Goal: Task Accomplishment & Management: Manage account settings

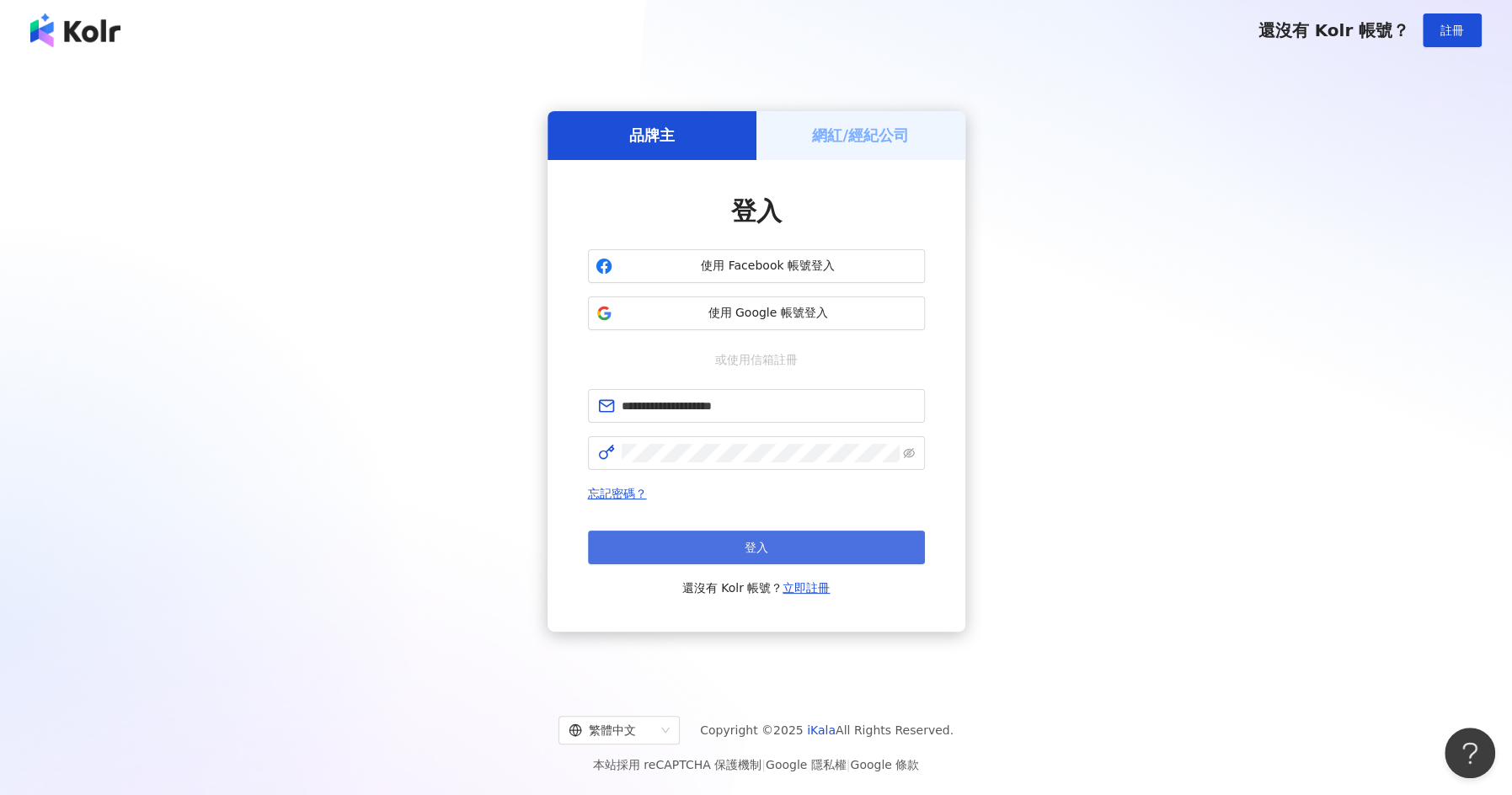
click at [636, 546] on button "登入" at bounding box center [756, 547] width 337 height 33
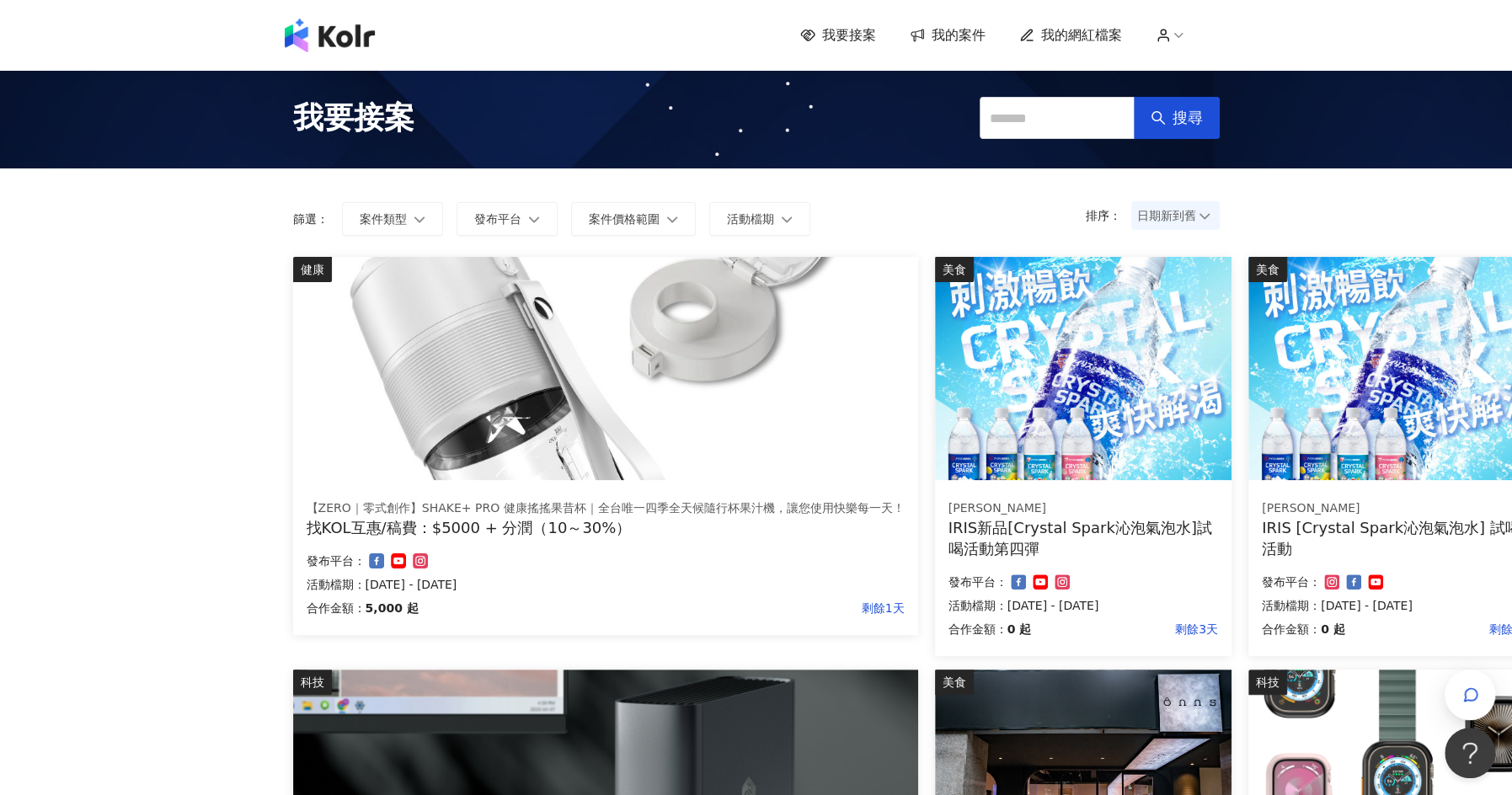
click at [931, 39] on span "我的案件" at bounding box center [958, 35] width 54 height 19
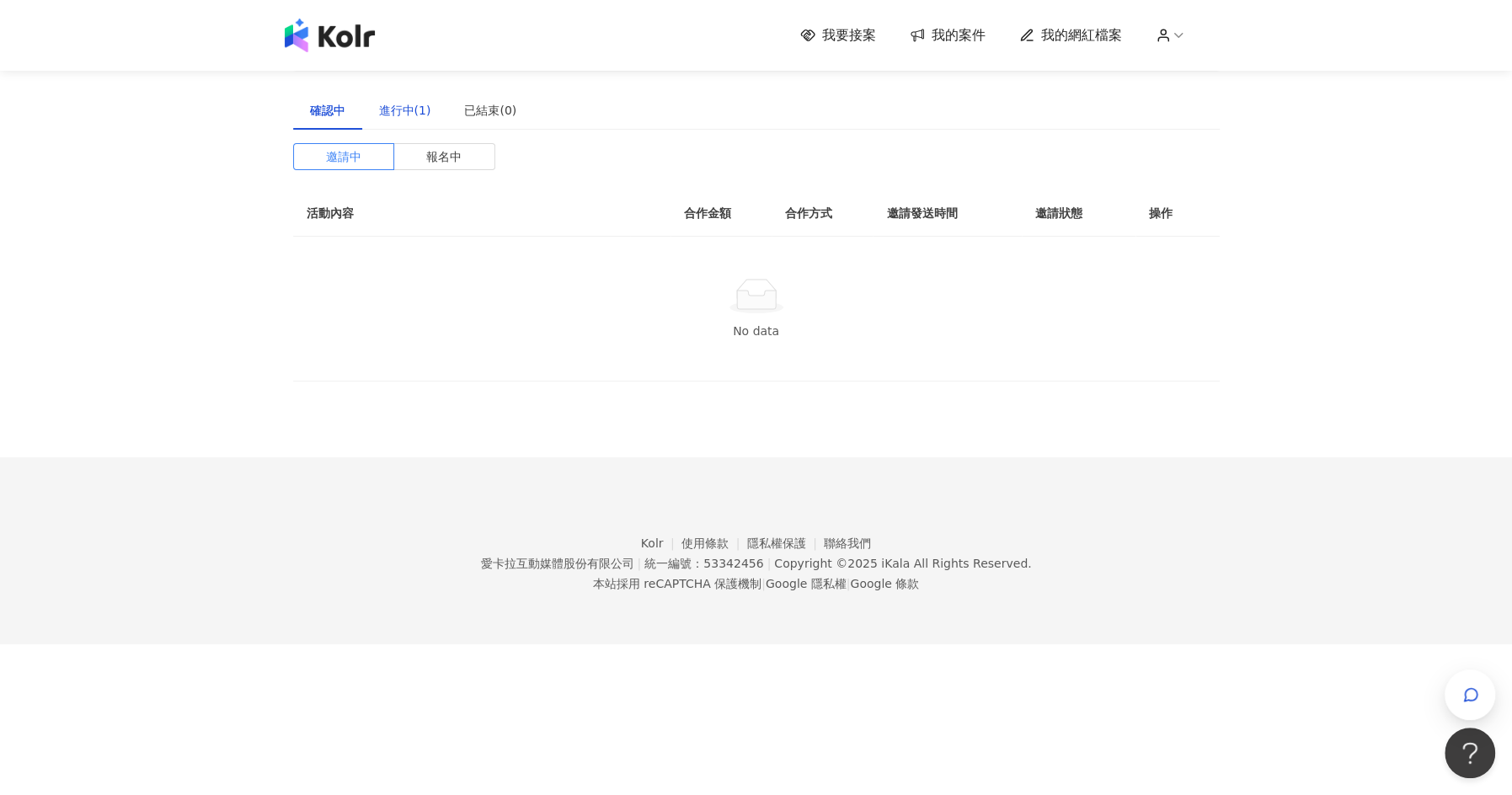
click at [410, 105] on div "進行中(1)" at bounding box center [405, 110] width 52 height 19
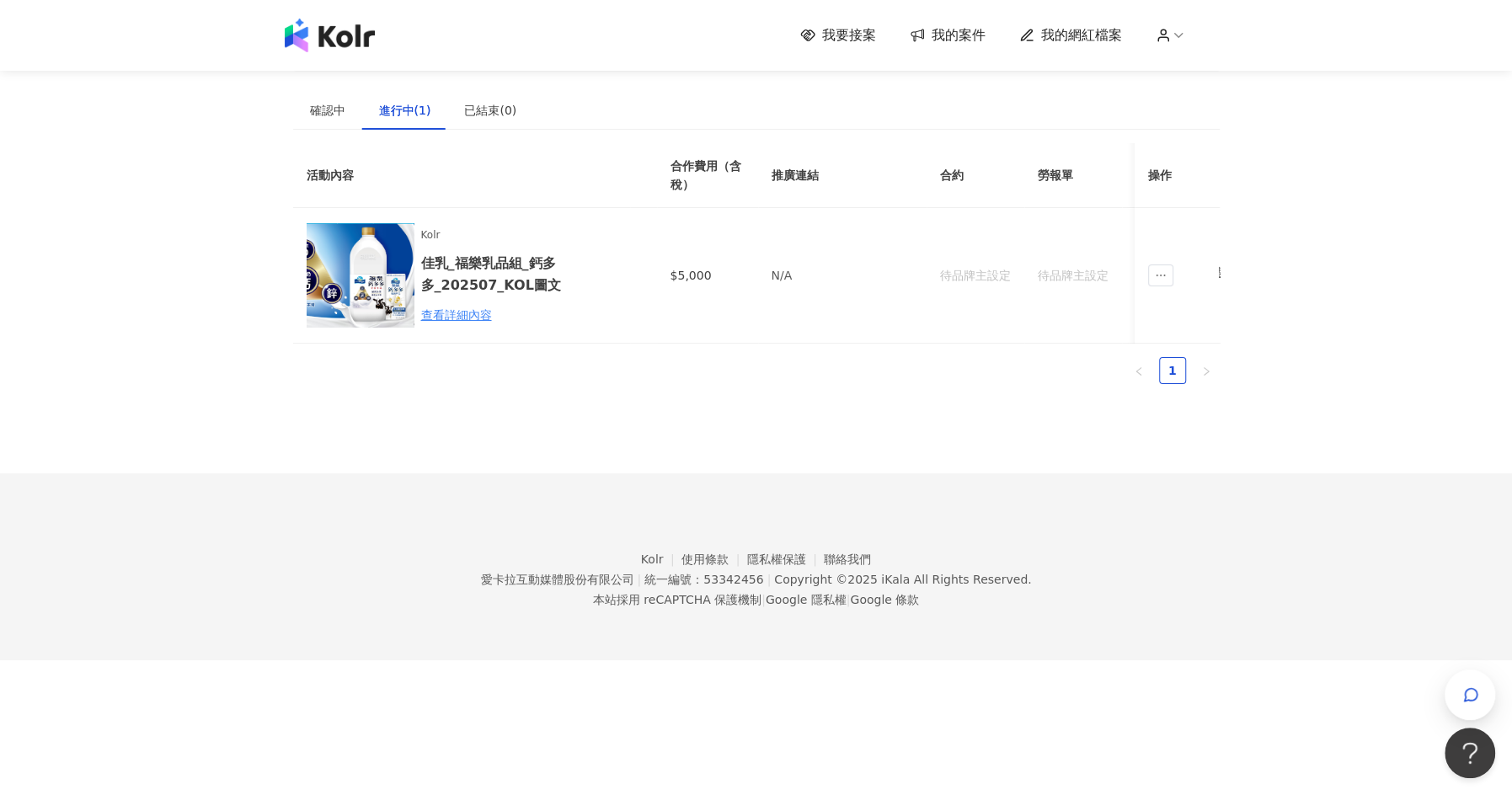
click at [1064, 31] on span "我的網紅檔案" at bounding box center [1082, 35] width 81 height 19
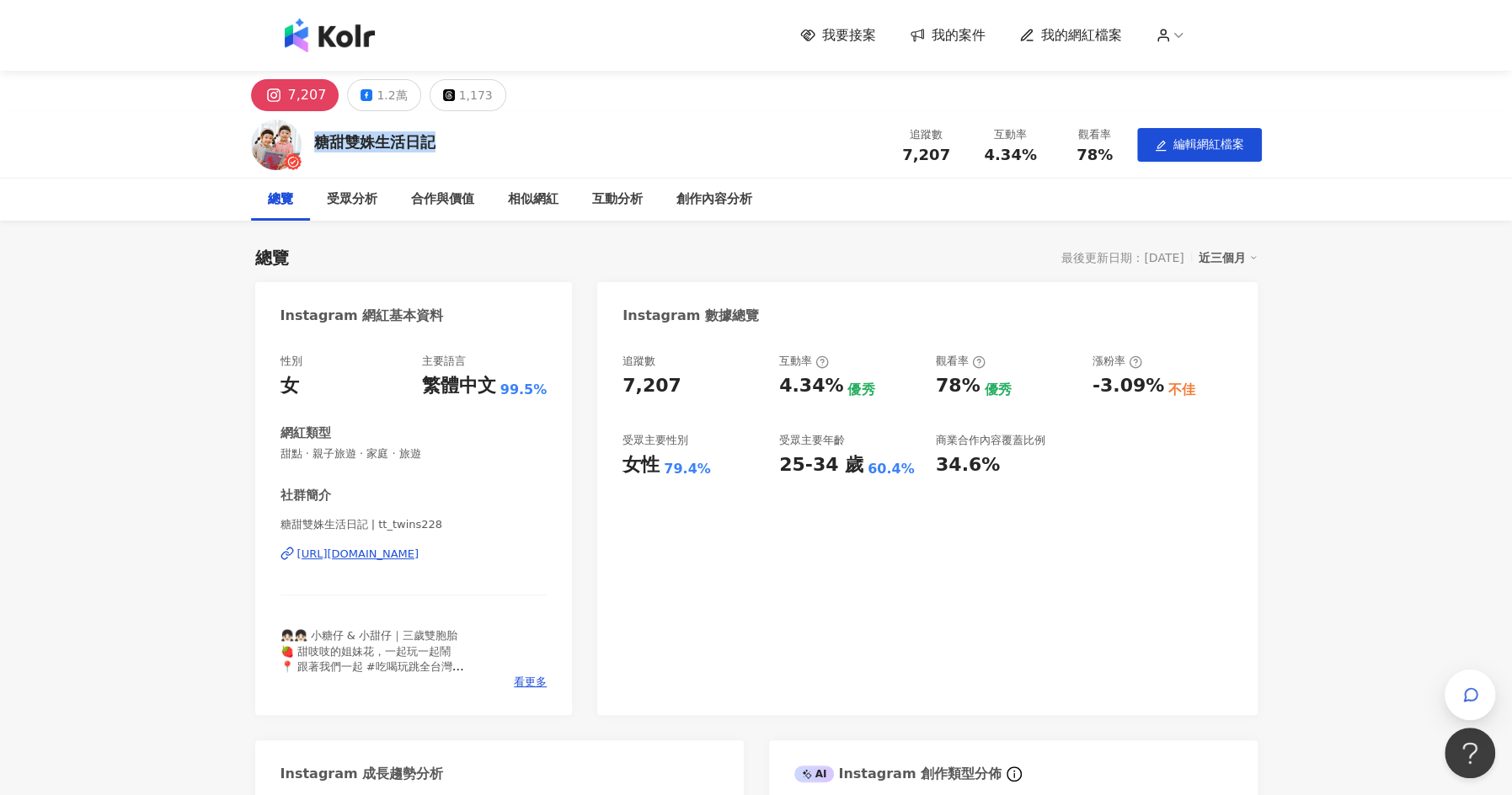
drag, startPoint x: 473, startPoint y: 142, endPoint x: 312, endPoint y: 145, distance: 161.0
click at [312, 145] on div "糖甜雙姝生活日記 追蹤數 7,207 互動率 4.34% 觀看率 78% 編輯網紅檔案" at bounding box center [756, 145] width 1078 height 67
click at [450, 158] on div "糖甜雙姝生活日記 追蹤數 7,207 互動率 4.34% 觀看率 78% 編輯網紅檔案" at bounding box center [756, 145] width 1078 height 67
click at [1173, 34] on icon at bounding box center [1177, 34] width 15 height 15
click at [1165, 40] on icon at bounding box center [1163, 34] width 15 height 15
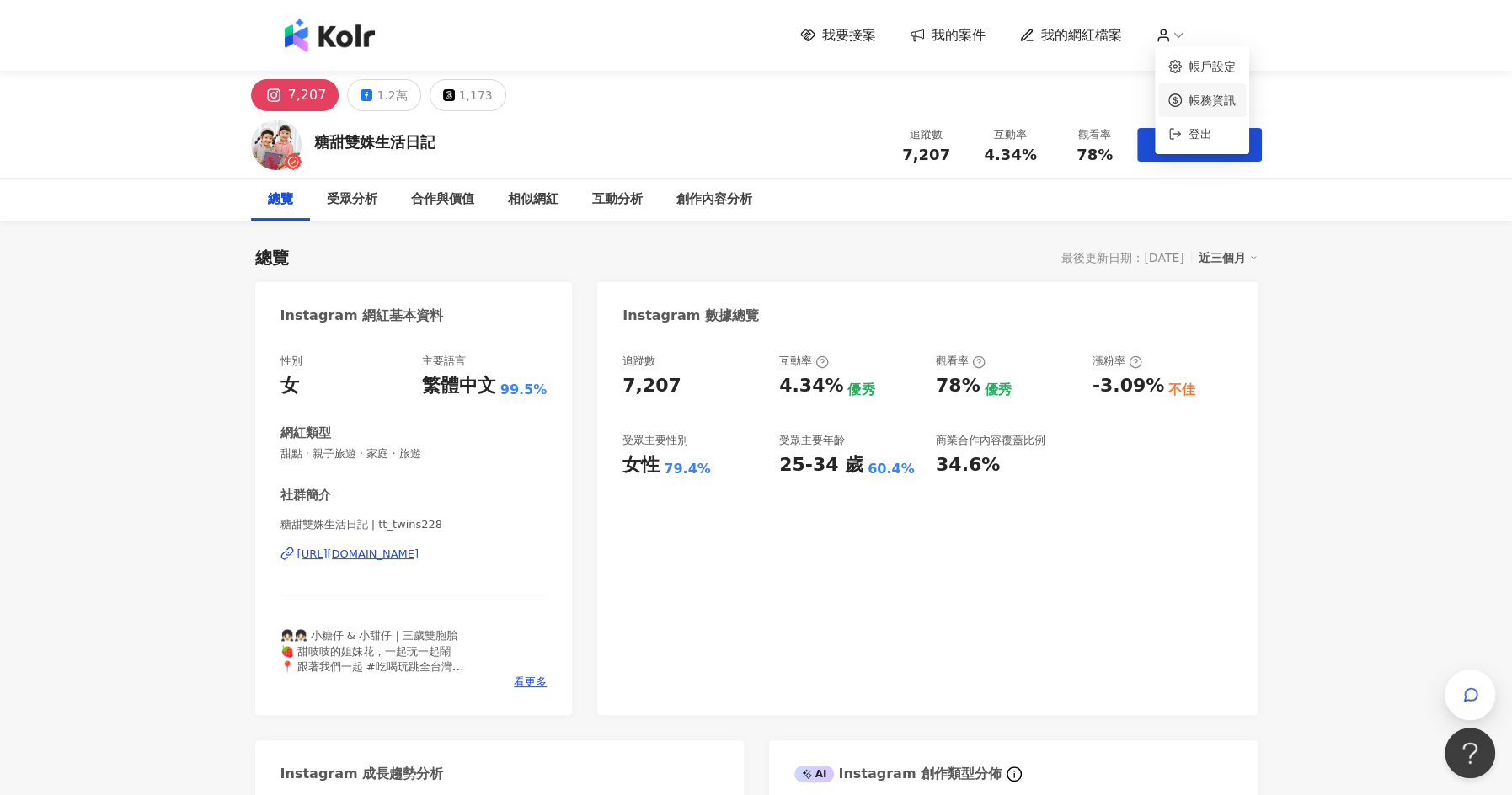
click at [1207, 100] on link "帳務資訊" at bounding box center [1212, 100] width 47 height 14
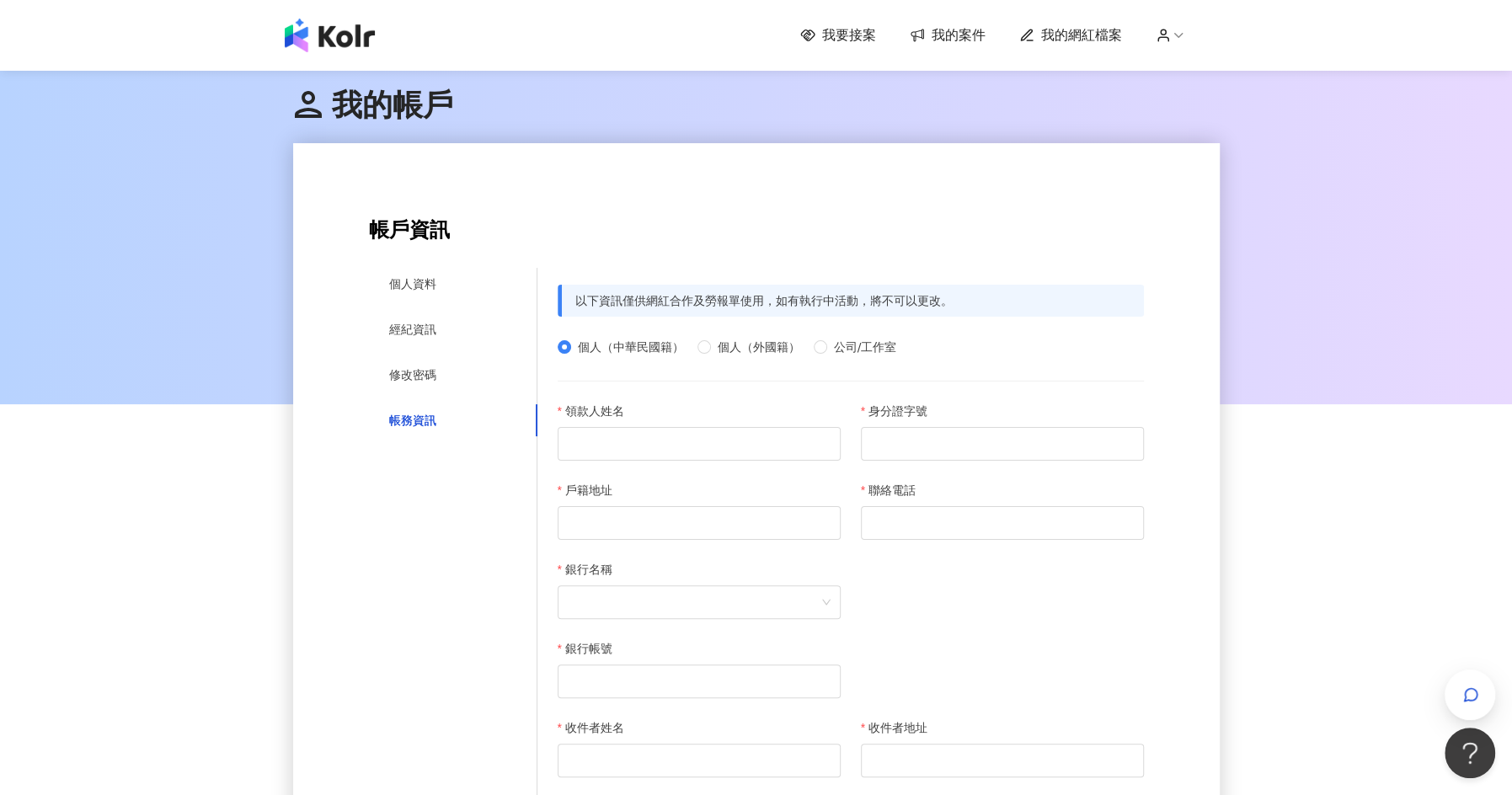
click at [937, 32] on span "我的案件" at bounding box center [958, 35] width 54 height 19
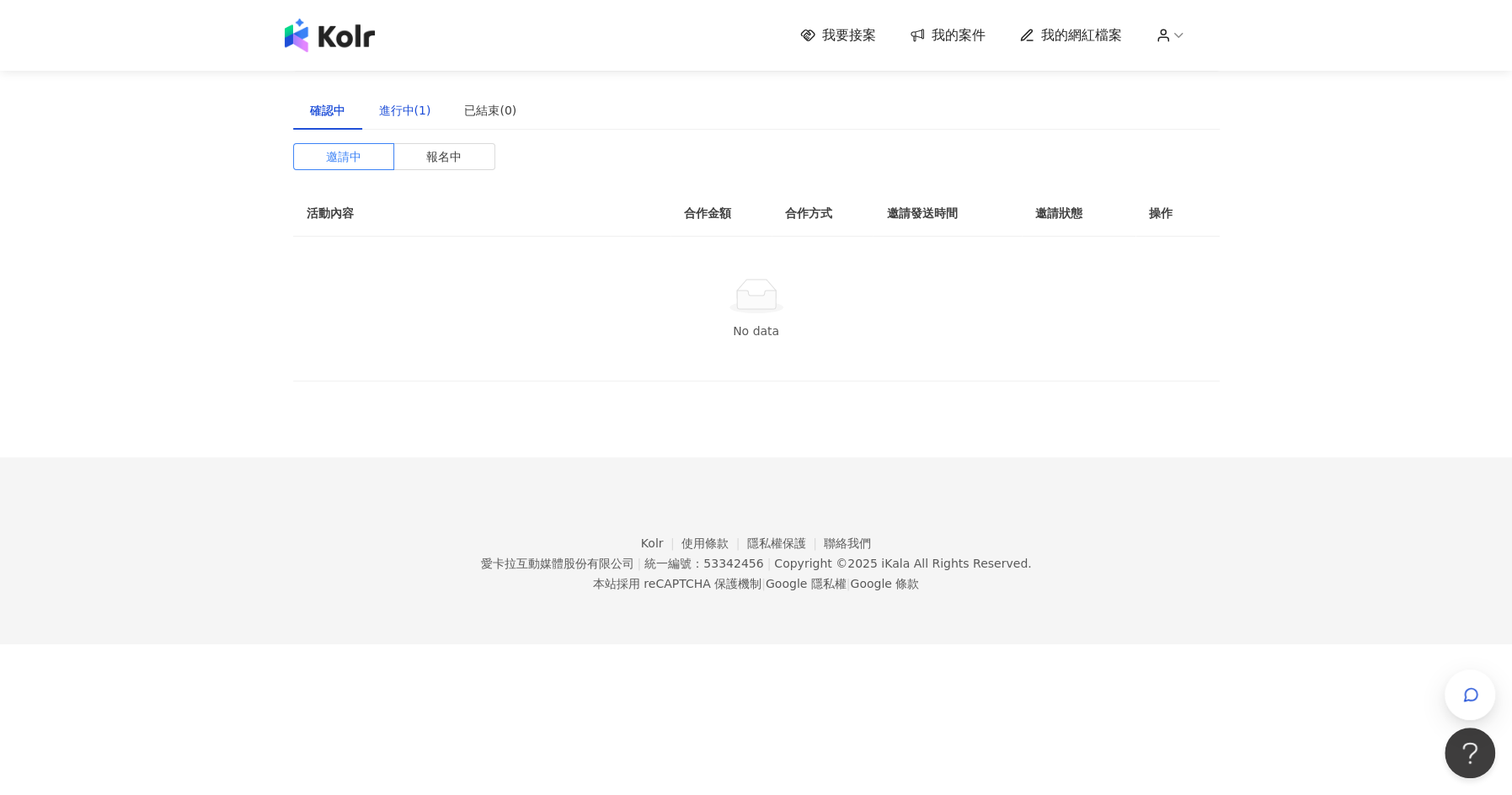
click at [388, 118] on div "進行中(1)" at bounding box center [405, 110] width 52 height 19
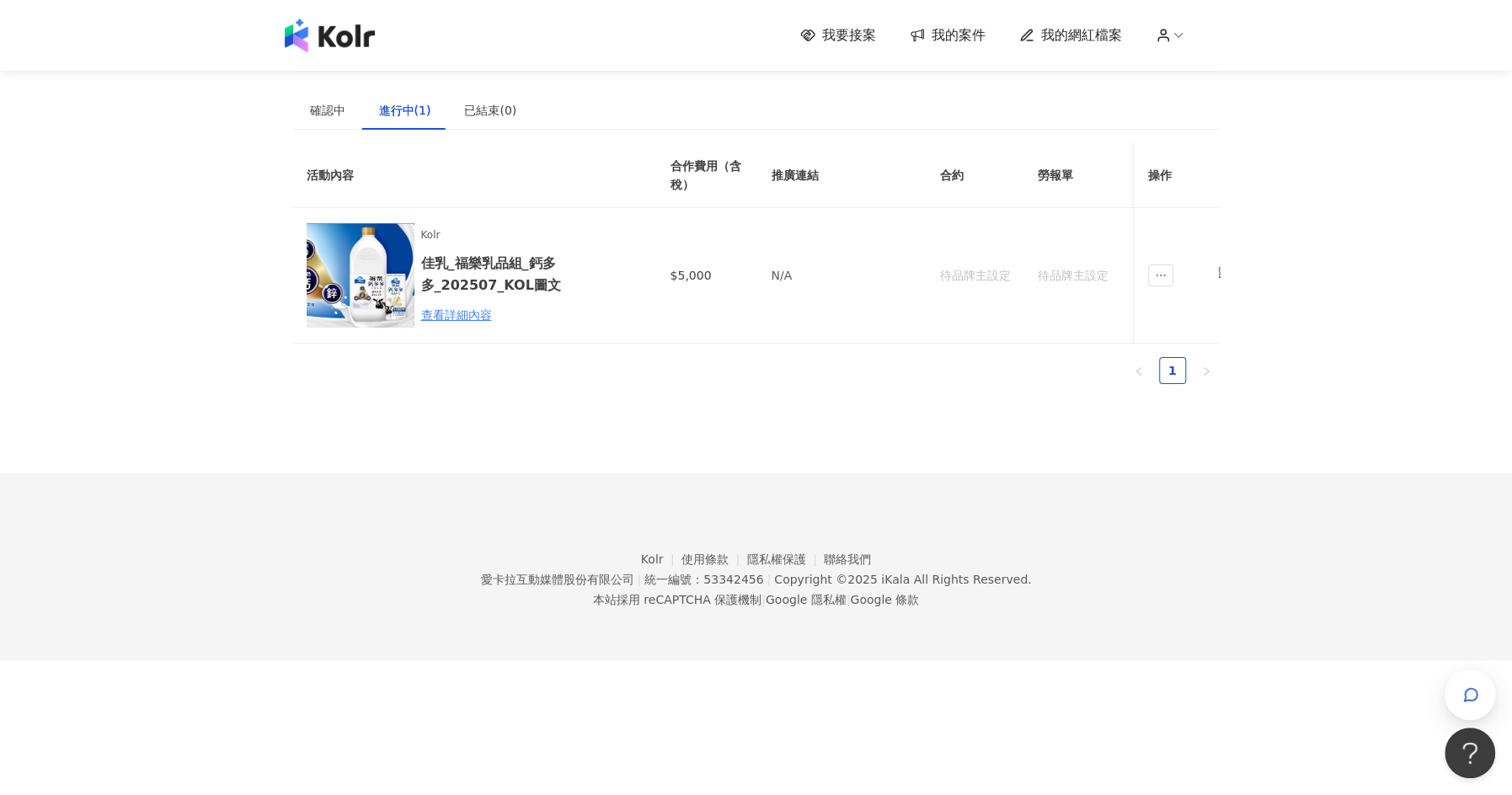
click at [1170, 43] on div "我要接案 我的案件 我的網紅檔案" at bounding box center [1010, 35] width 419 height 19
click at [1167, 37] on icon at bounding box center [1163, 34] width 15 height 15
click at [1198, 134] on div "確認中 進行中(1) 已結束(0) 邀請中 報名中 活動內容 合作金額 合作方式 邀請發送時間 邀請狀態 操作 No data 活動內容 合作費用（含稅） 推…" at bounding box center [756, 243] width 926 height 306
click at [1170, 37] on icon at bounding box center [1177, 34] width 15 height 15
click at [1181, 132] on span "登出" at bounding box center [1208, 134] width 54 height 19
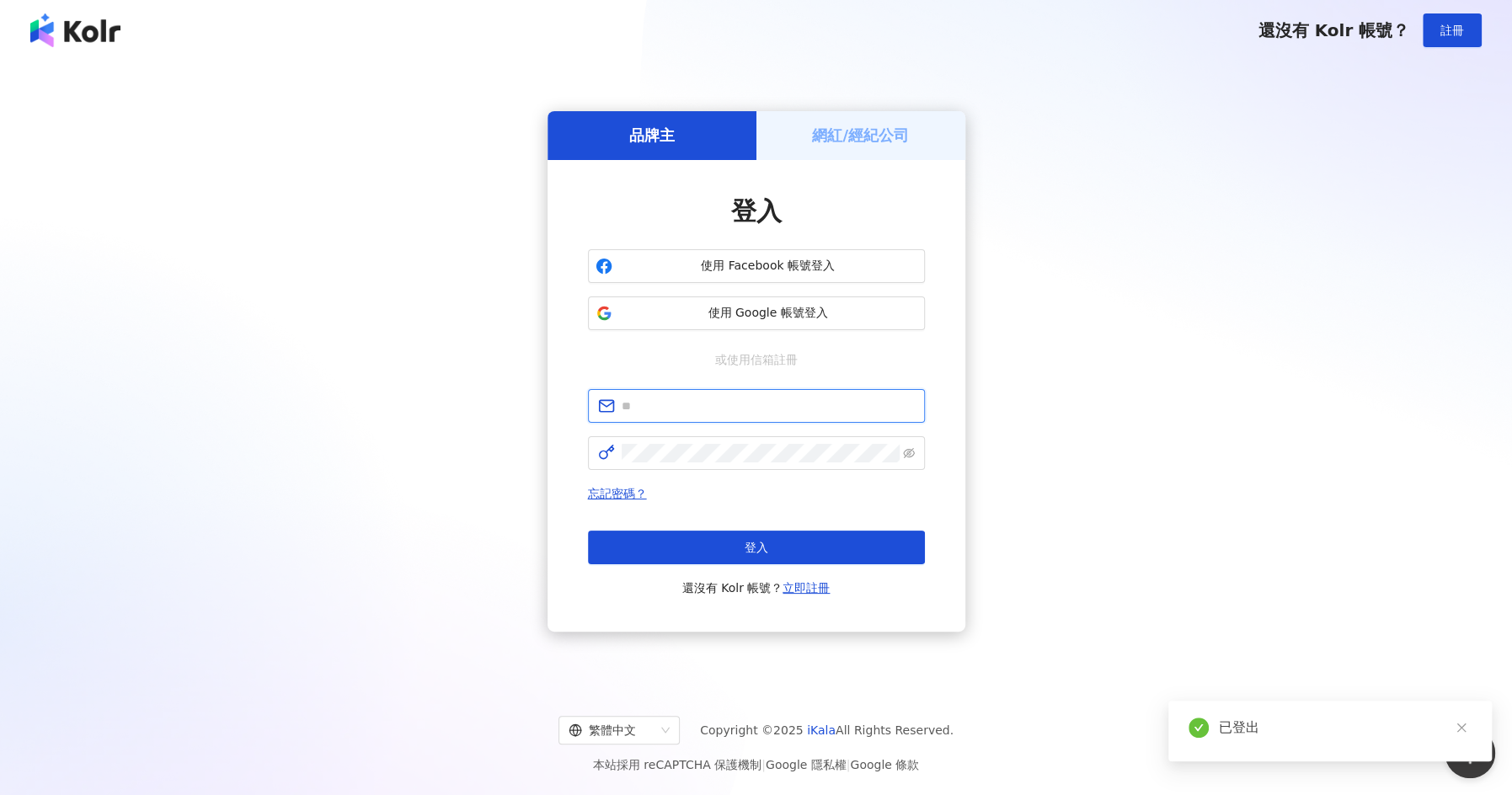
click at [733, 413] on input "text" at bounding box center [768, 405] width 293 height 19
paste input "**********"
type input "**********"
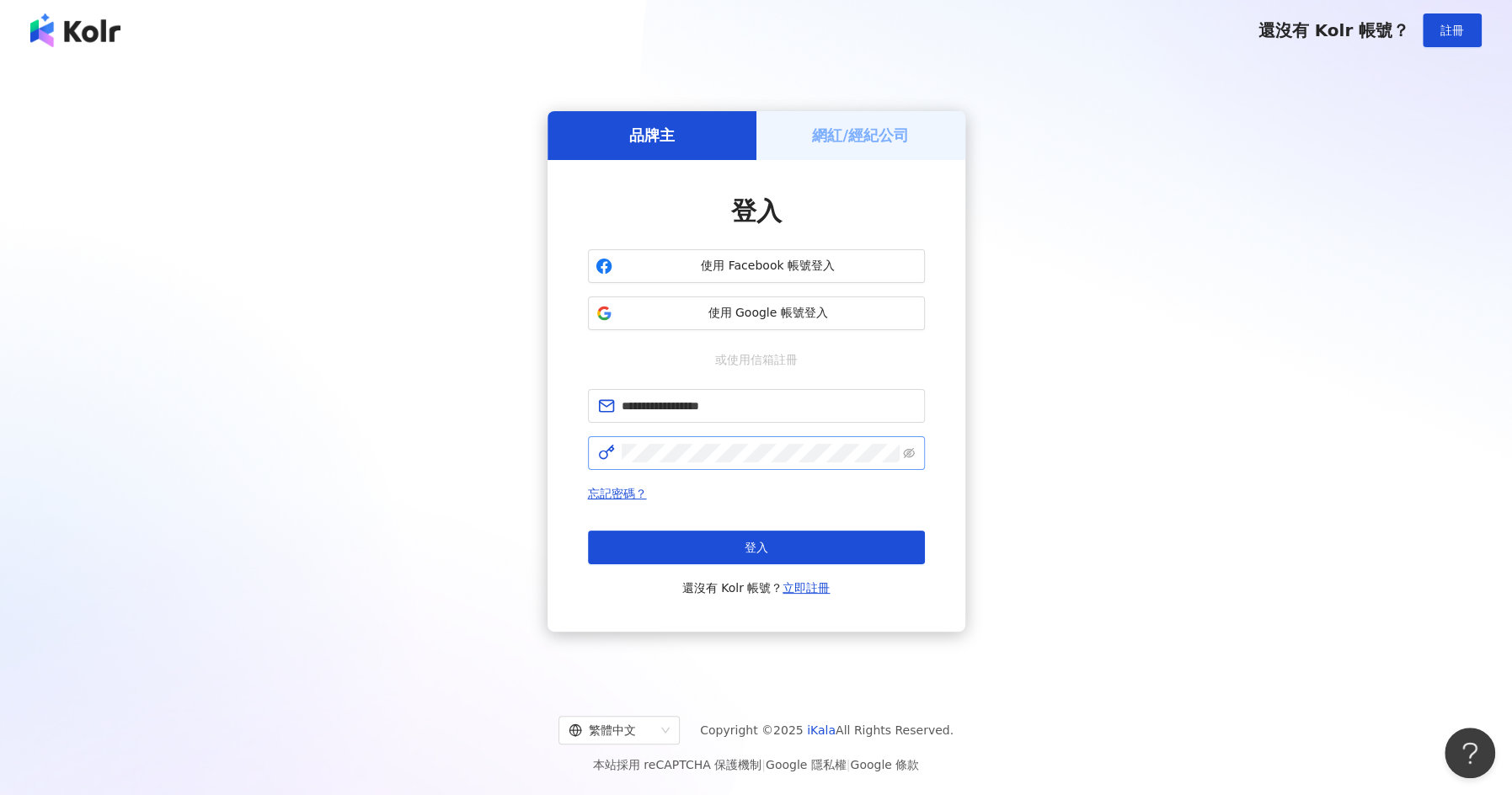
click at [755, 463] on span at bounding box center [756, 453] width 337 height 33
click at [907, 452] on icon "eye-invisible" at bounding box center [909, 452] width 12 height 10
click at [1425, 293] on div "**********" at bounding box center [756, 371] width 1472 height 594
click at [905, 457] on icon "eye" at bounding box center [909, 453] width 12 height 12
click at [792, 547] on button "登入" at bounding box center [756, 547] width 337 height 33
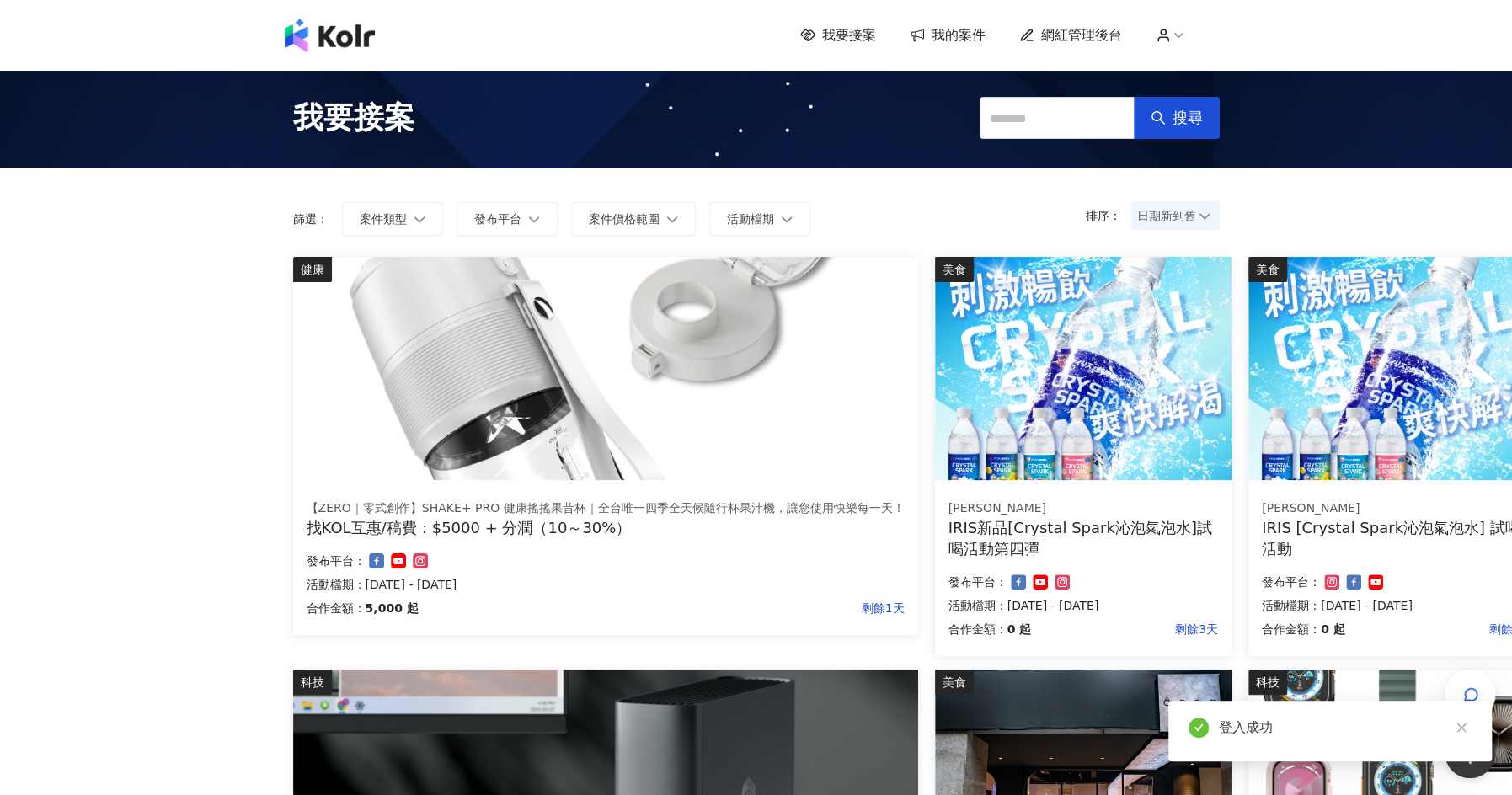
click at [1078, 35] on span "網紅管理後台" at bounding box center [1082, 35] width 81 height 19
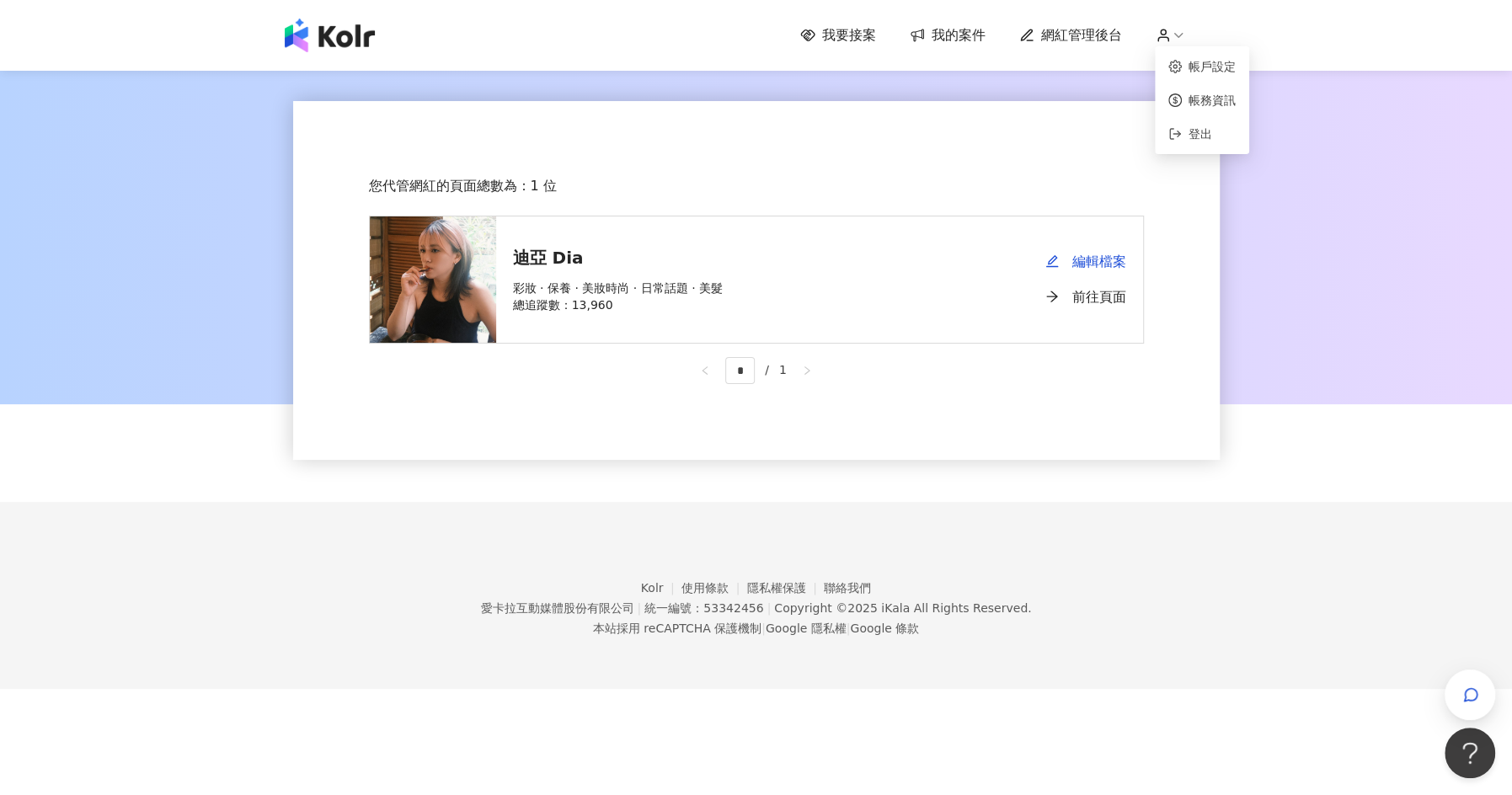
click at [1170, 42] on icon at bounding box center [1177, 34] width 15 height 15
click at [1215, 99] on link "帳務資訊" at bounding box center [1212, 100] width 47 height 14
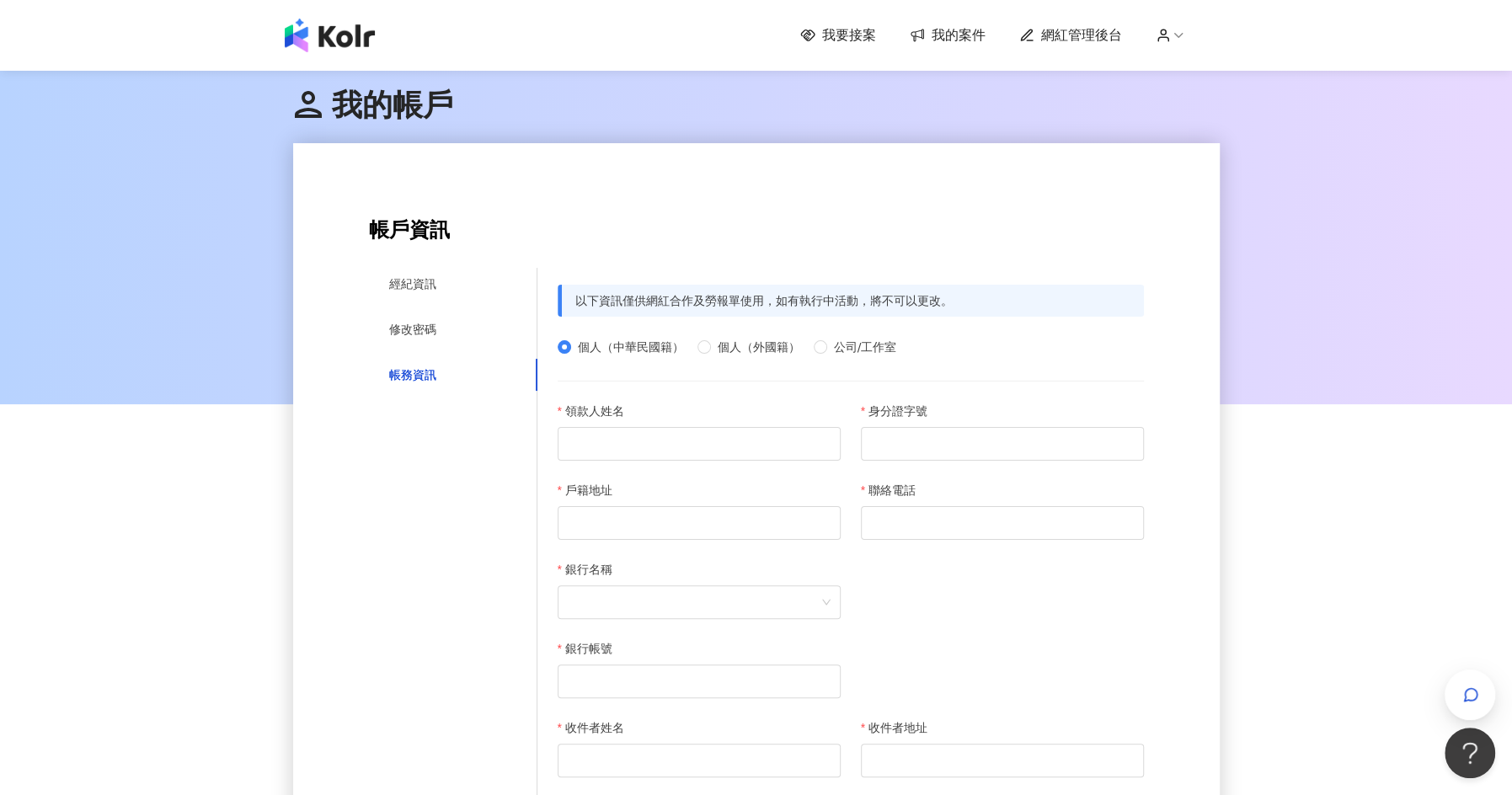
click at [960, 36] on span "我的案件" at bounding box center [958, 35] width 54 height 19
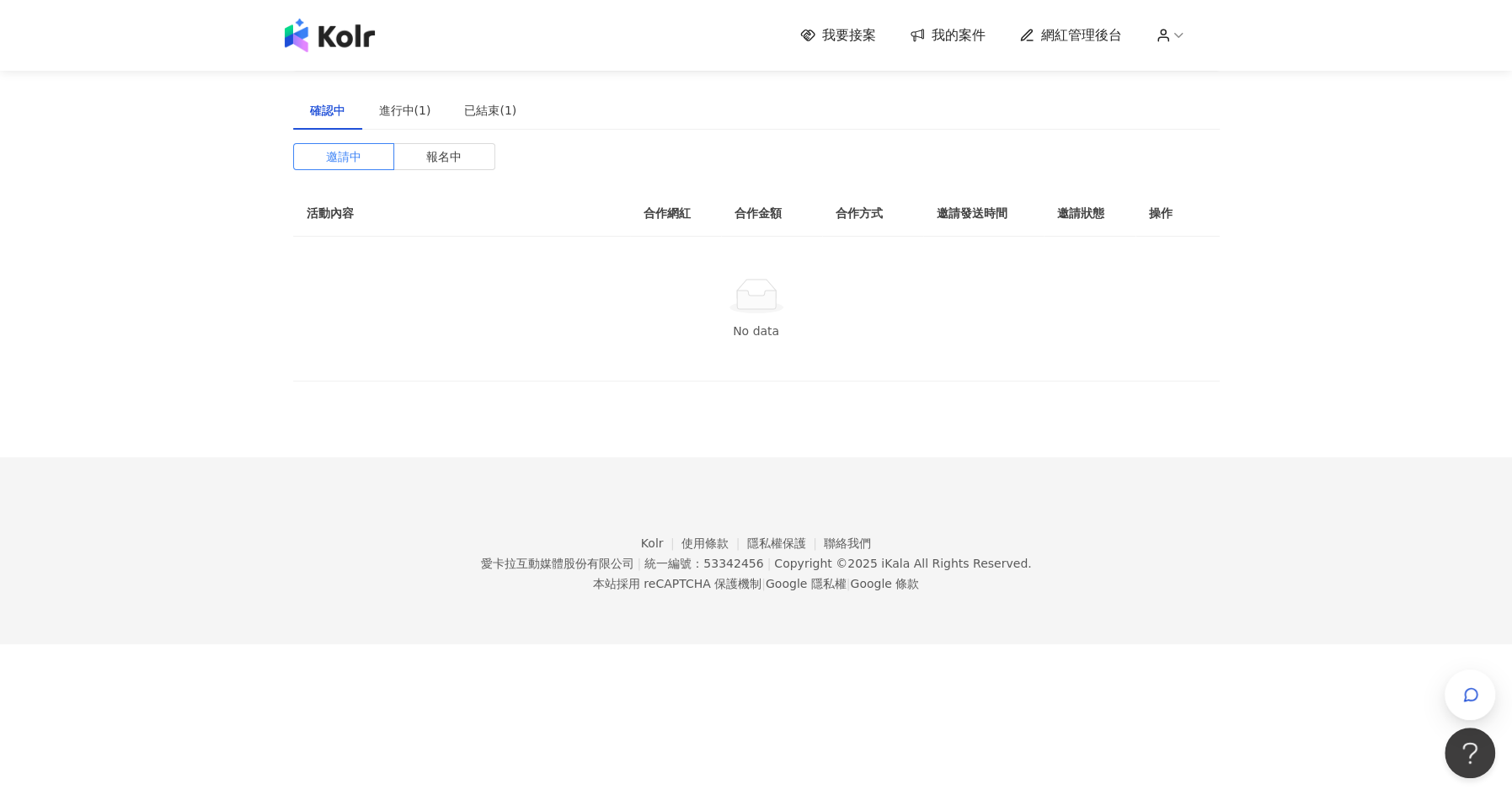
click at [1171, 35] on icon at bounding box center [1177, 34] width 15 height 15
click at [1199, 100] on link "帳務資訊" at bounding box center [1212, 100] width 47 height 14
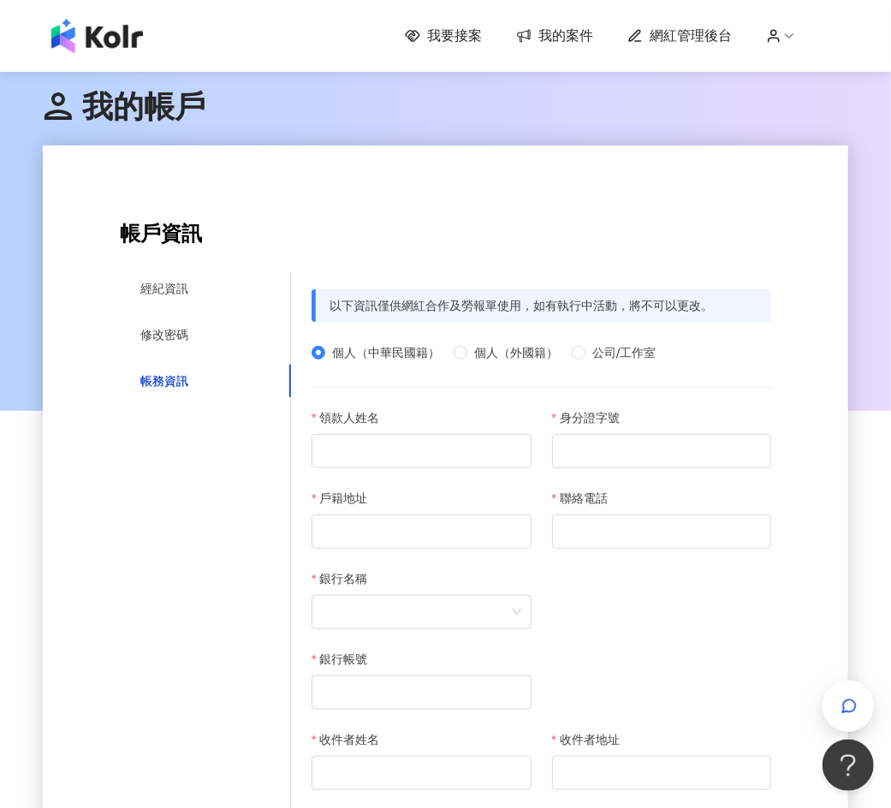
click at [698, 28] on span "網紅管理後台" at bounding box center [690, 36] width 82 height 19
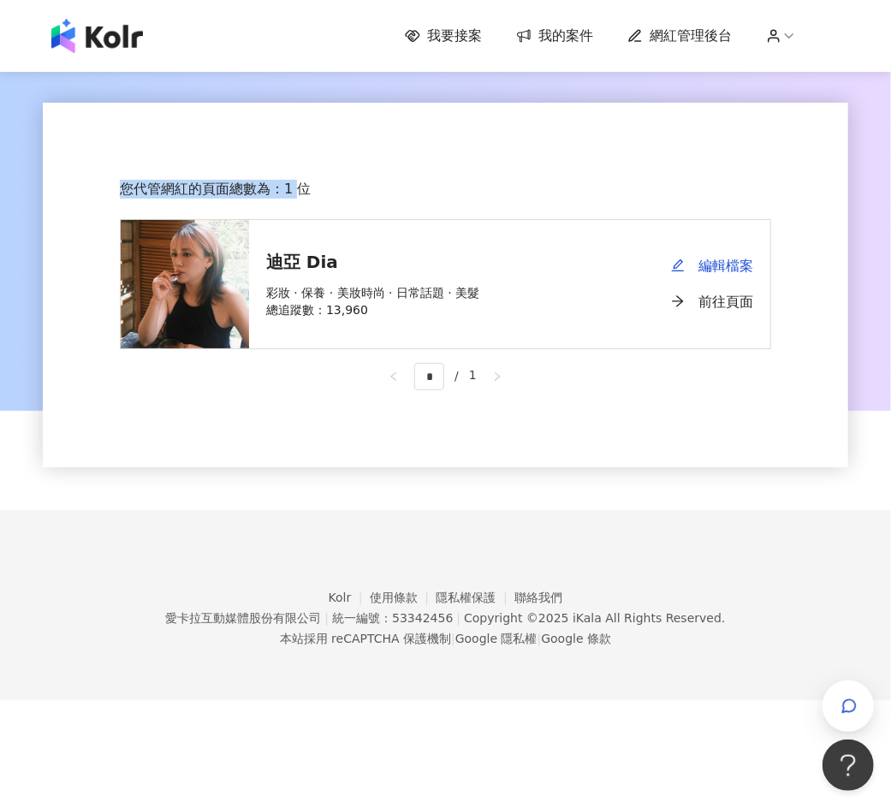
drag, startPoint x: 124, startPoint y: 191, endPoint x: 300, endPoint y: 193, distance: 176.3
click at [299, 193] on div "您代管網紅的頁面總數為：1 位" at bounding box center [445, 189] width 651 height 19
click at [411, 199] on div "您代管網紅的頁面總數為：1 位 迪亞 Dia 彩妝 · 保養 · 美妝時尚 · 日常話題 · 美髮 總追蹤數 ： 13,960 編輯檔案 前往頁面 * / 1" at bounding box center [445, 285] width 805 height 364
click at [560, 39] on span "我的案件" at bounding box center [565, 36] width 55 height 19
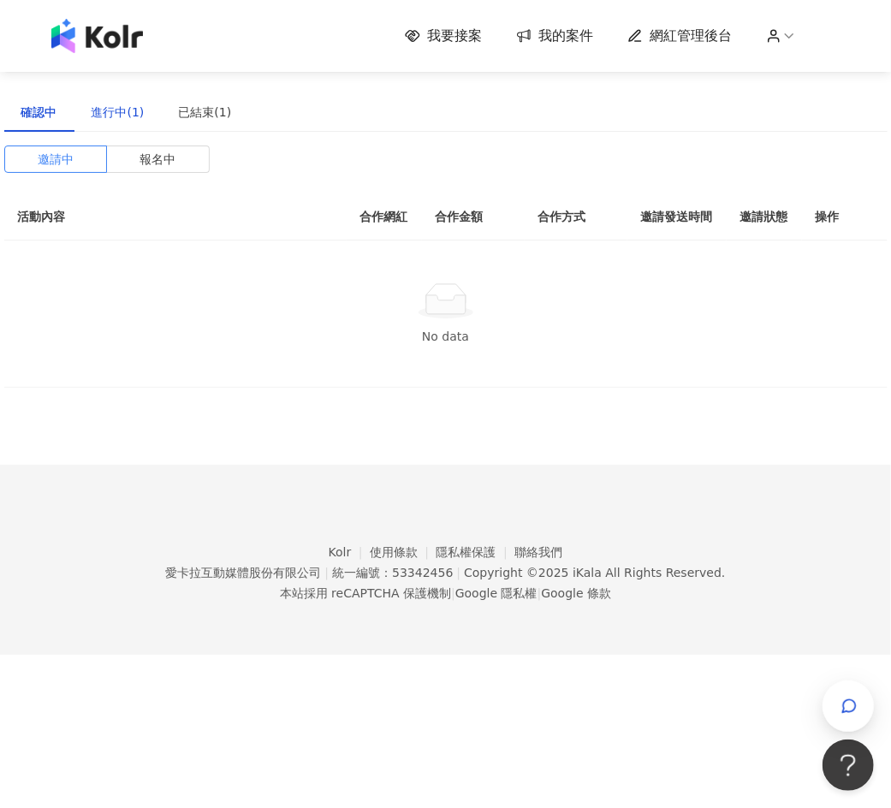
click at [116, 104] on div "進行中(1)" at bounding box center [118, 112] width 53 height 19
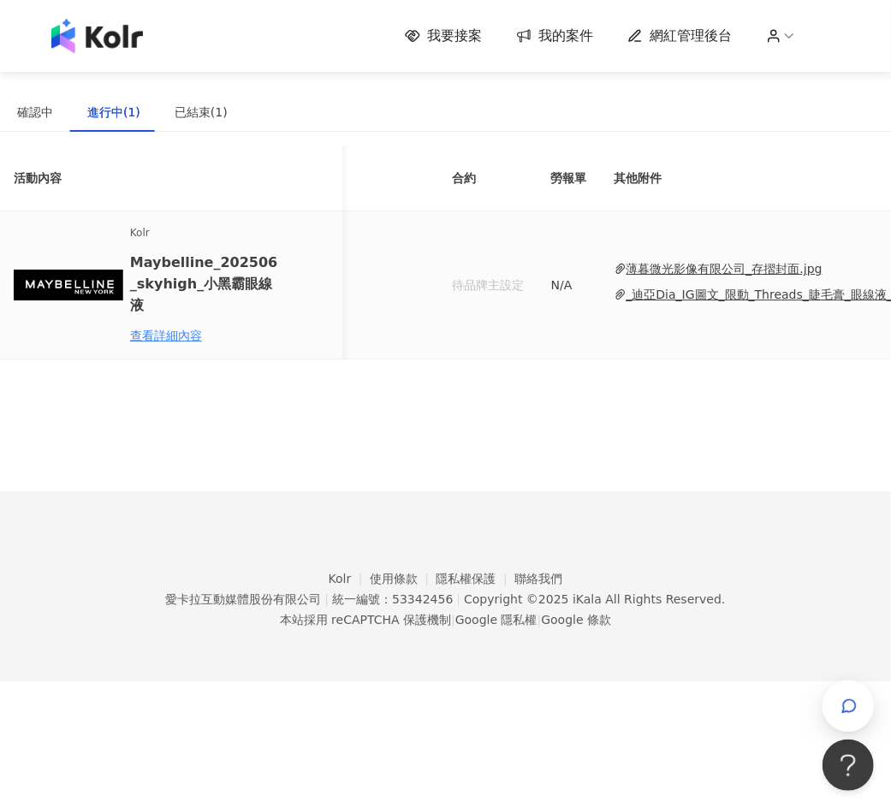
scroll to position [0, 293]
click at [203, 103] on div "已結束(1)" at bounding box center [201, 112] width 53 height 19
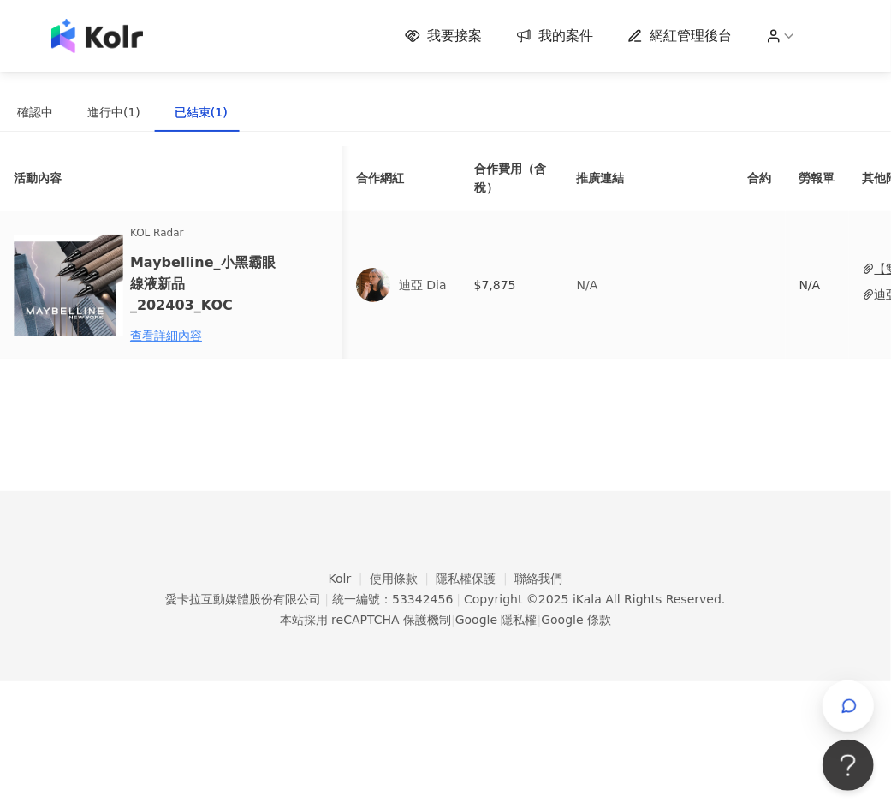
scroll to position [0, 208]
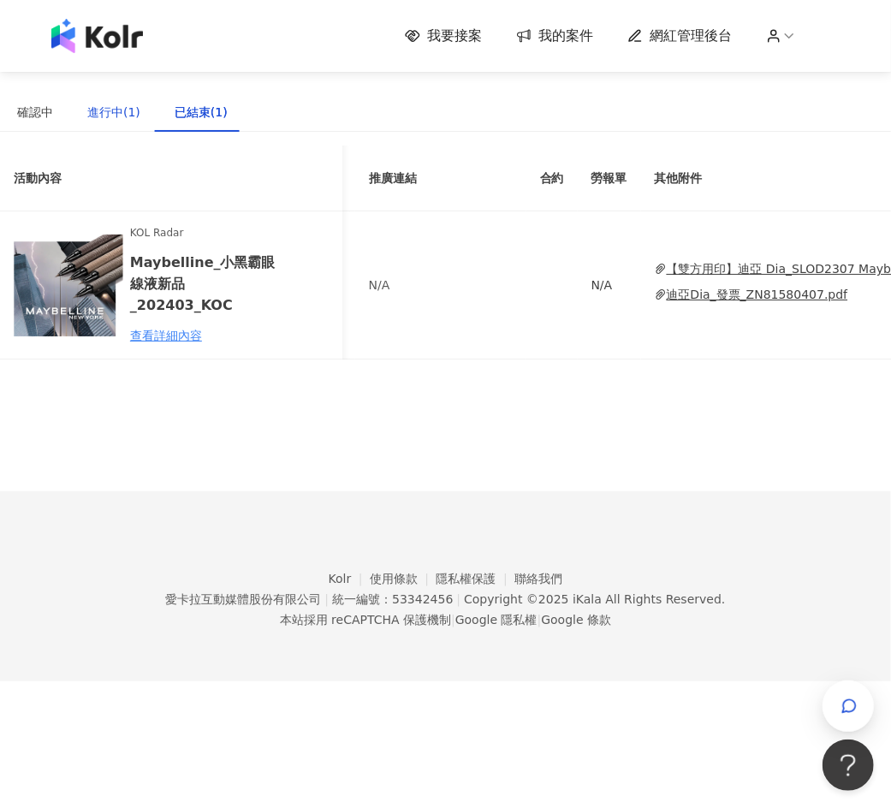
click at [105, 120] on div "進行中(1)" at bounding box center [113, 112] width 53 height 19
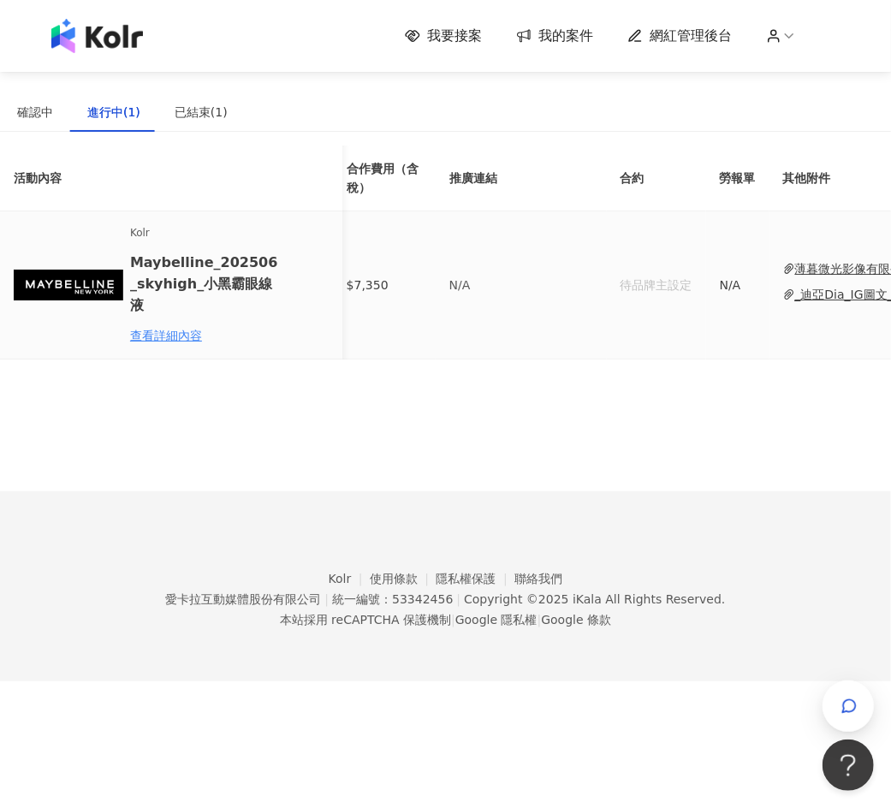
scroll to position [0, 121]
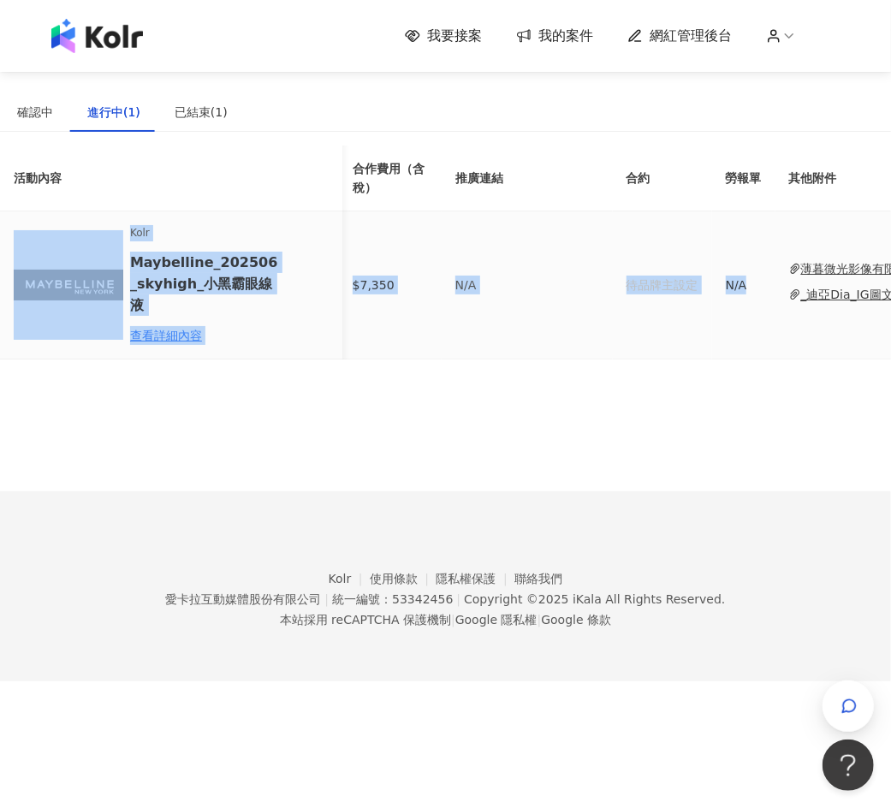
drag, startPoint x: 732, startPoint y: 298, endPoint x: 72, endPoint y: 249, distance: 662.3
click at [72, 249] on tr "Kolr Maybelline_202506_skyhigh_小黑霸眼線液 查看詳細內容 迪亞 Dia $7,350 N/A 待品牌主設定 N/A 薄暮微光影…" at bounding box center [875, 285] width 1993 height 148
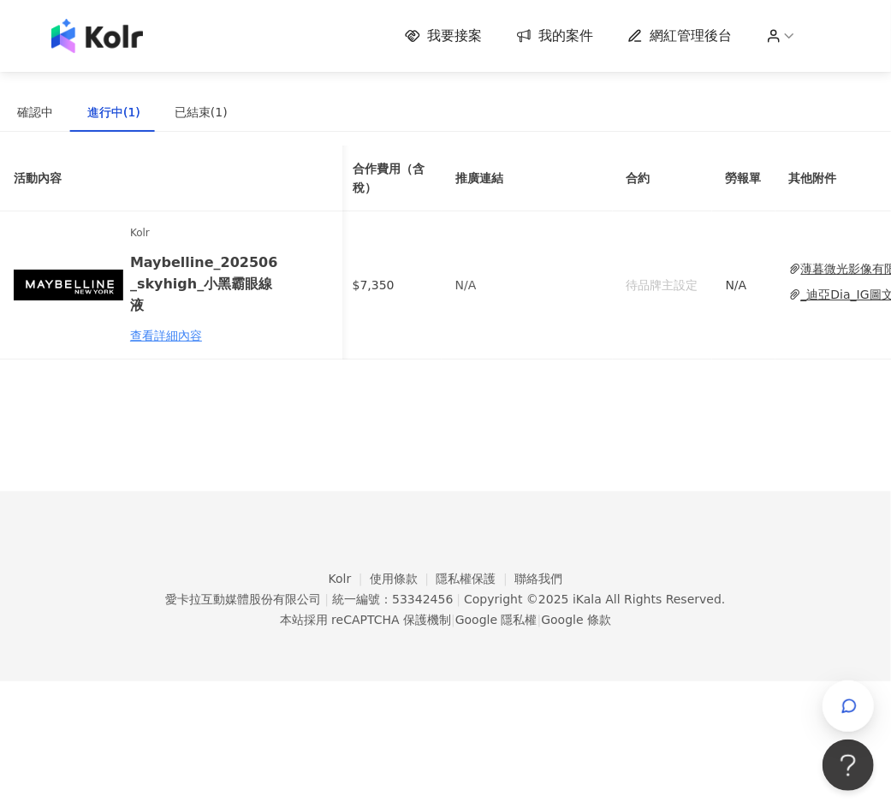
click at [669, 513] on footer "Kolr 使用條款 隱私權保護 聯絡我們 愛卡拉互動媒體股份有限公司 | 統一編號：53342456 | Copyright © 2025 iKala All…" at bounding box center [445, 586] width 891 height 190
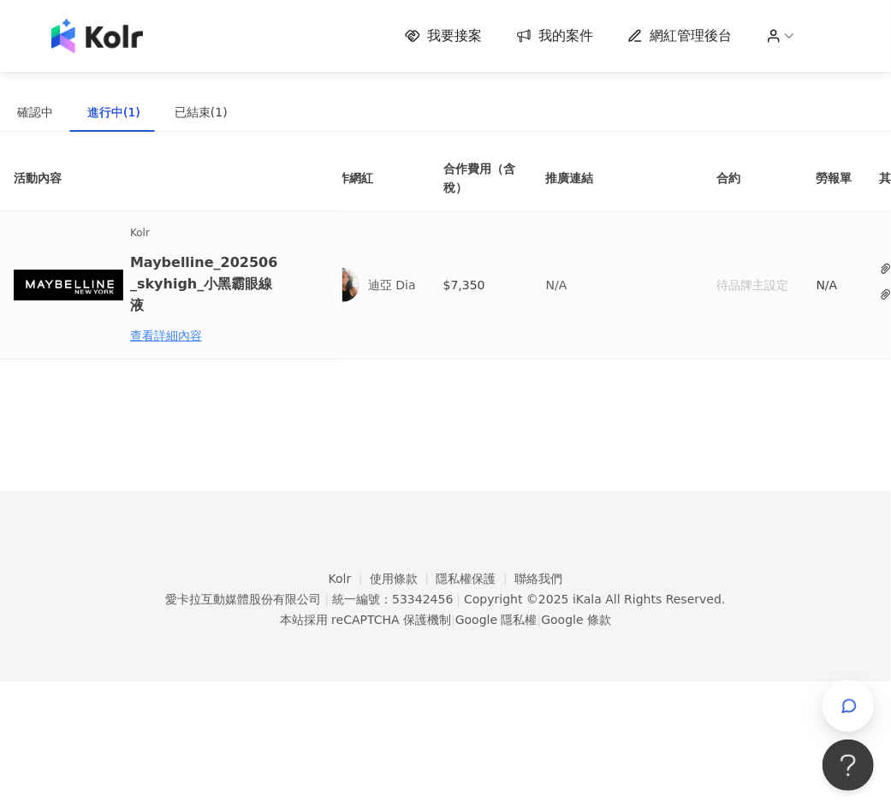
scroll to position [0, 0]
